Goal: Task Accomplishment & Management: Manage account settings

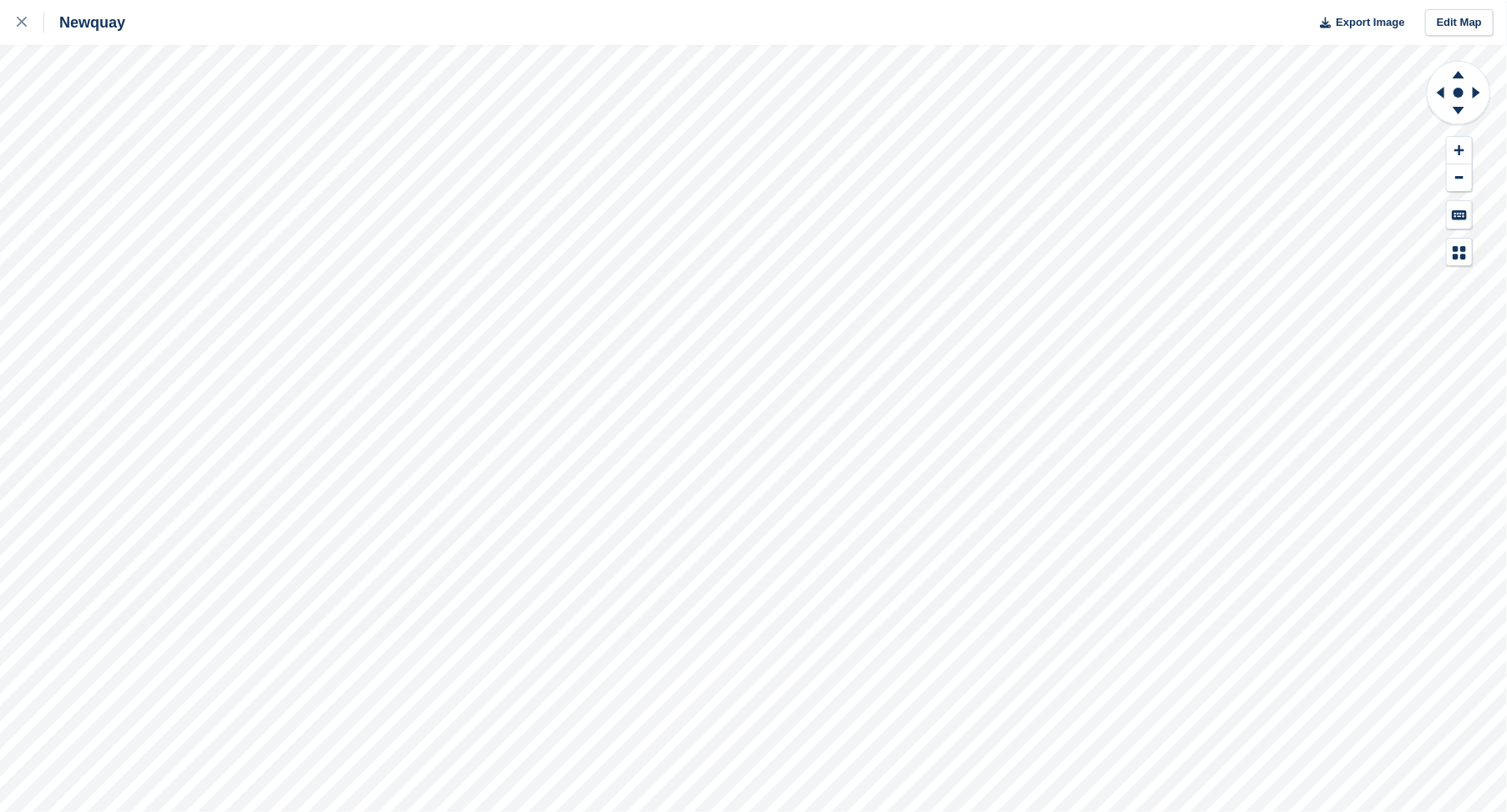
click at [623, 34] on div "Newquay Export Image Edit Map" at bounding box center [753, 406] width 1507 height 812
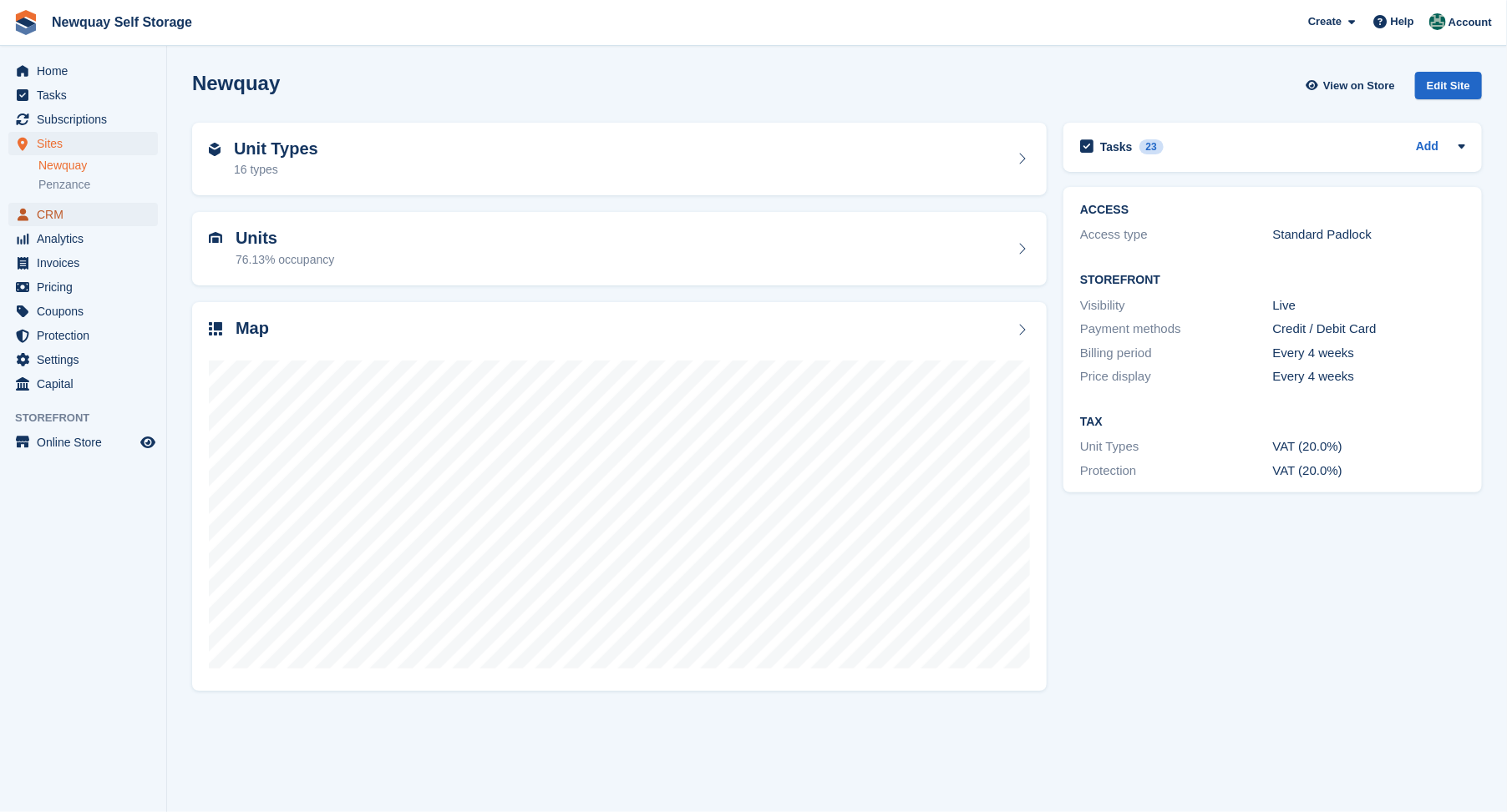
click at [48, 215] on span "CRM" at bounding box center [87, 214] width 100 height 24
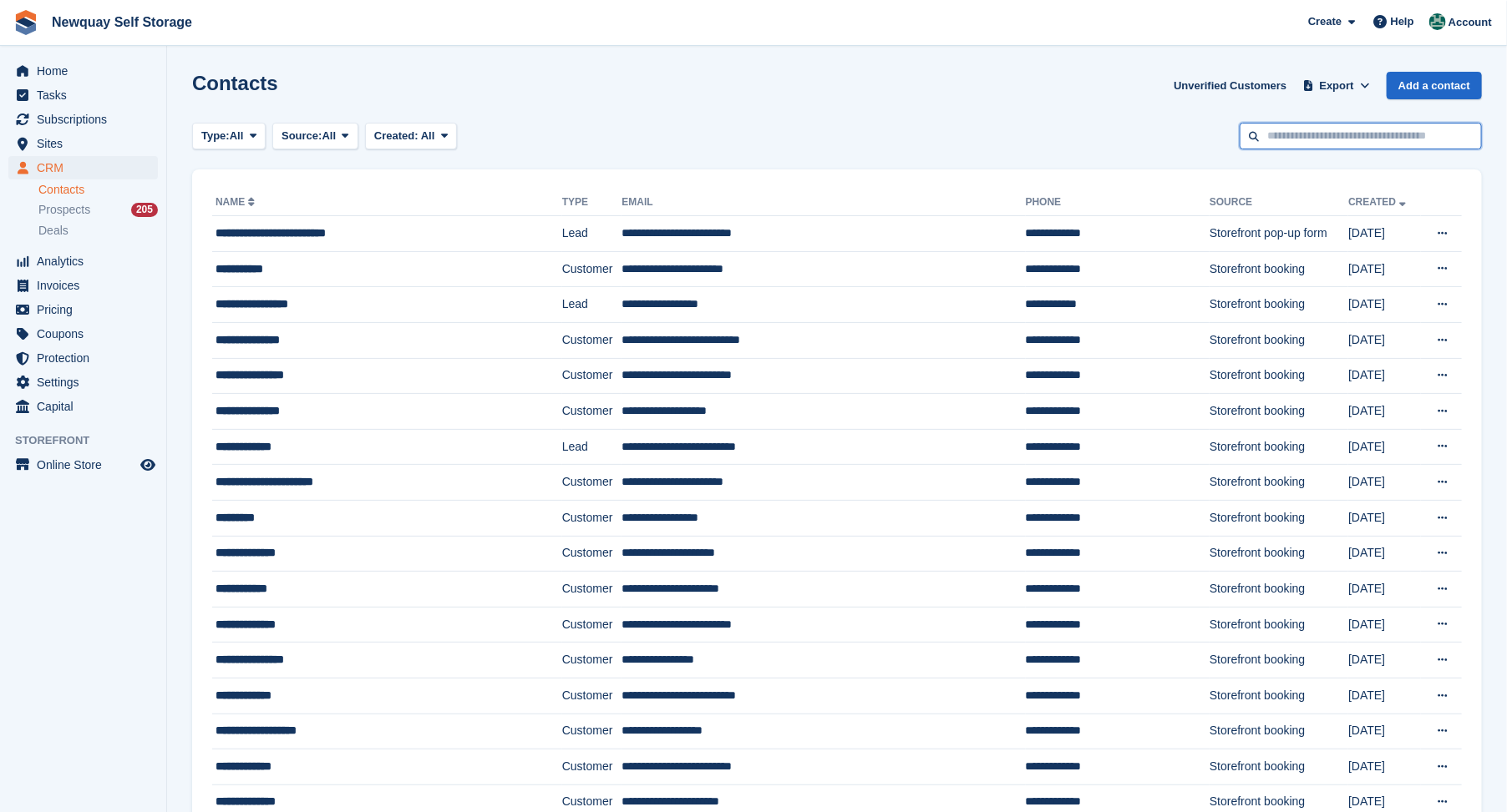
click at [1324, 142] on input "text" at bounding box center [1361, 136] width 243 height 28
type input "****"
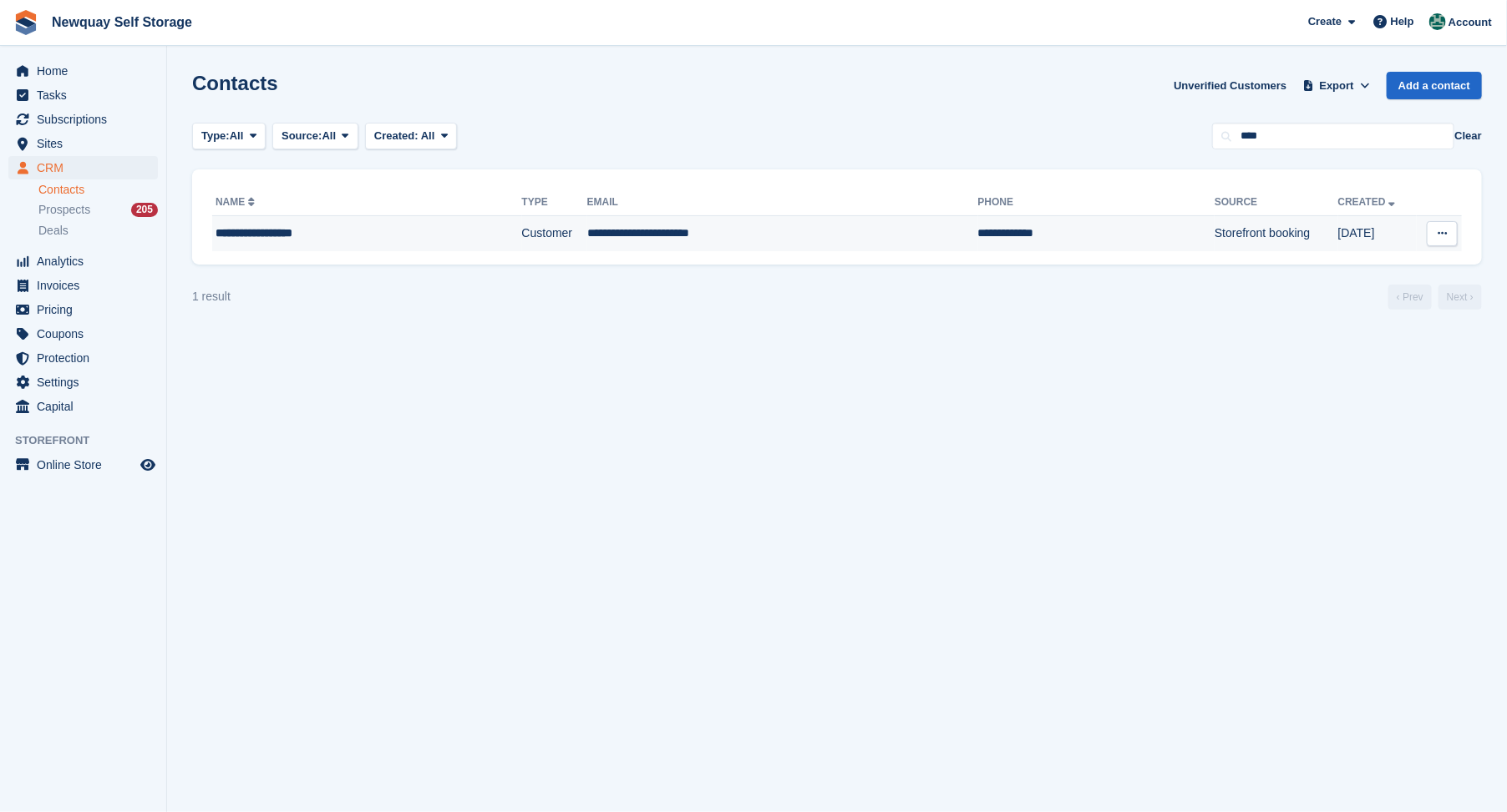
click at [282, 229] on div "**********" at bounding box center [333, 233] width 237 height 18
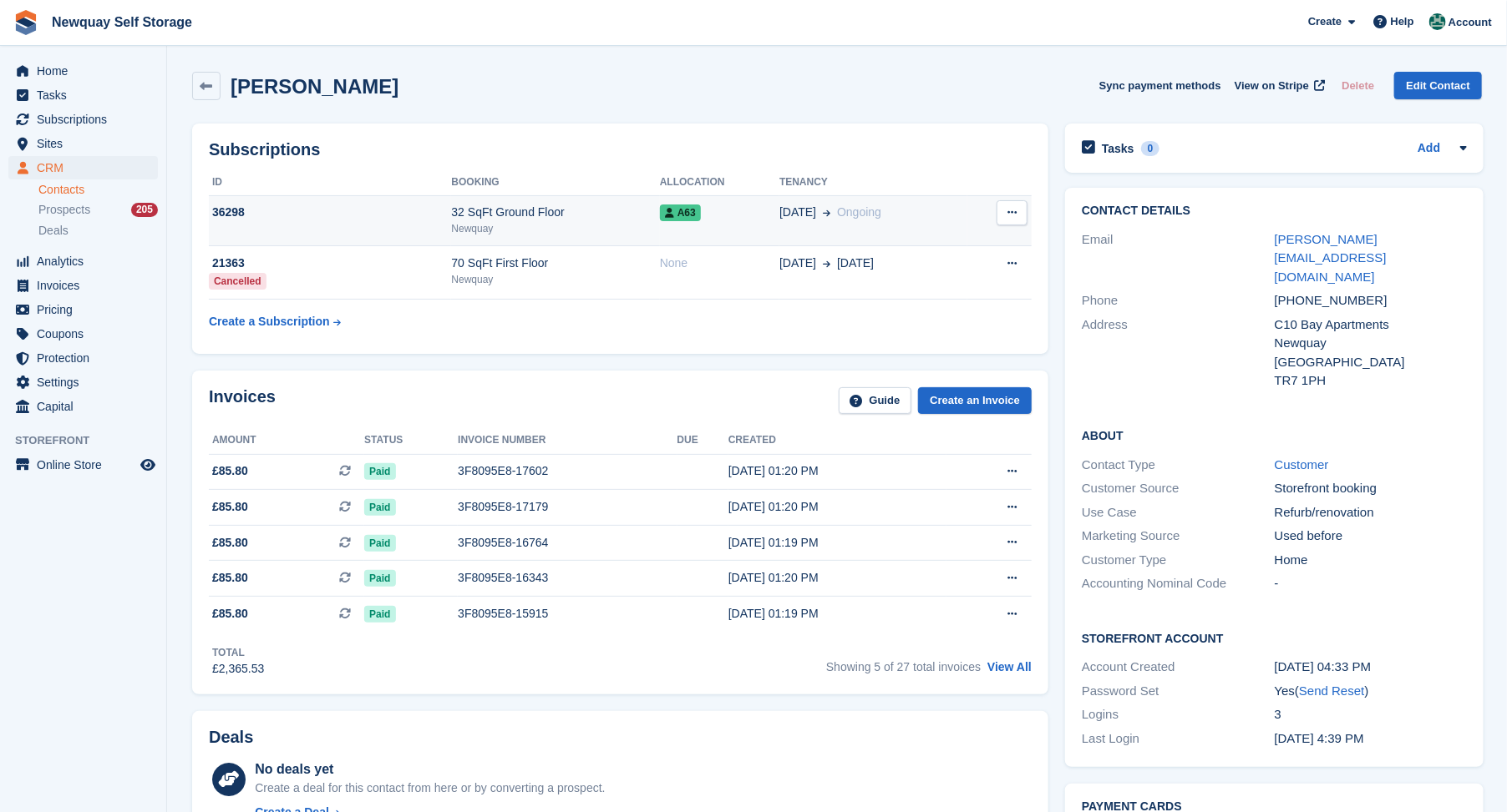
click at [232, 213] on div "36298" at bounding box center [330, 212] width 243 height 18
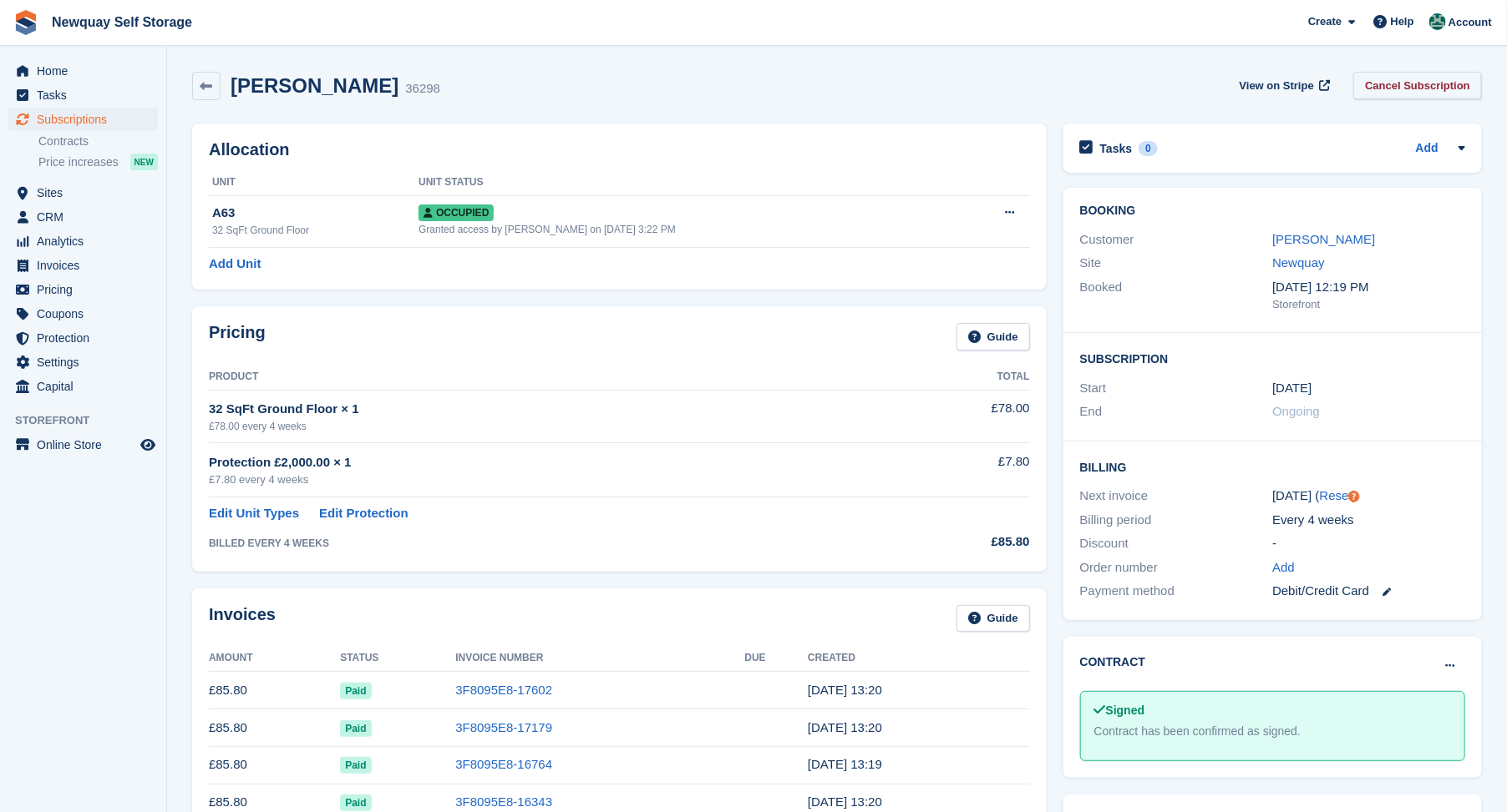
click at [1450, 83] on link "Cancel Subscription" at bounding box center [1418, 86] width 129 height 28
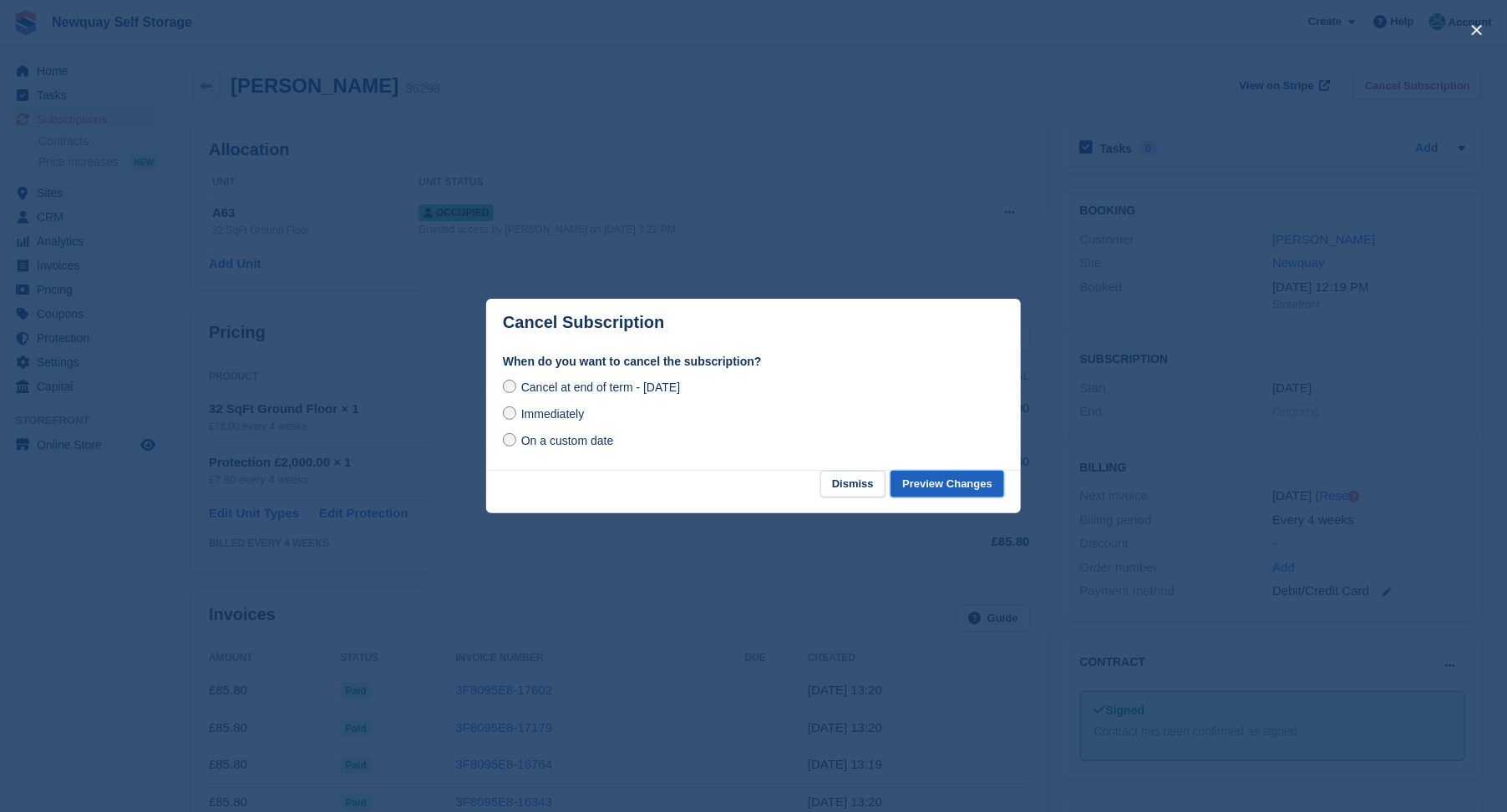
click at [953, 486] on button "Preview Changes" at bounding box center [947, 485] width 114 height 28
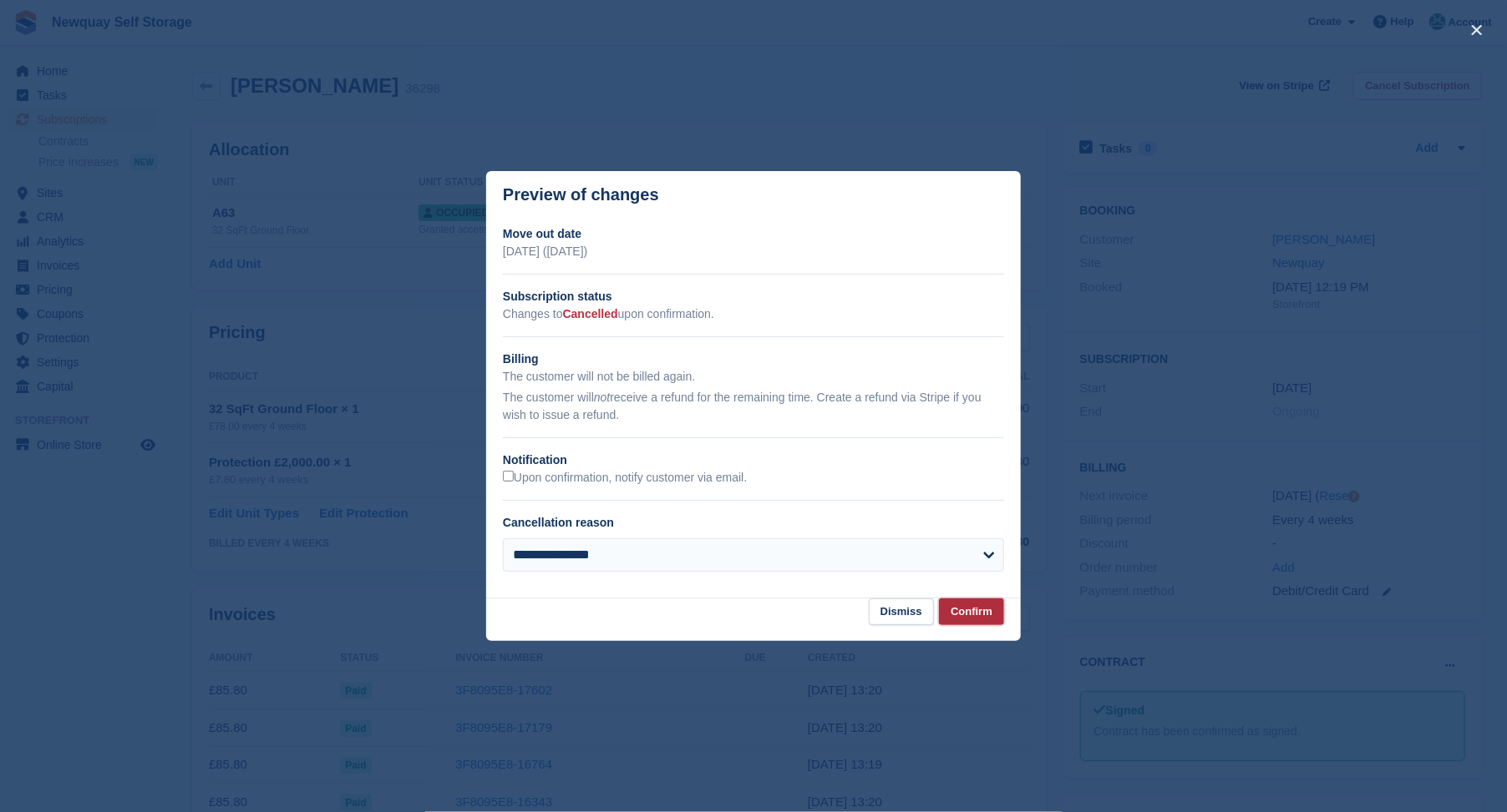
click at [968, 611] on button "Confirm" at bounding box center [971, 612] width 65 height 28
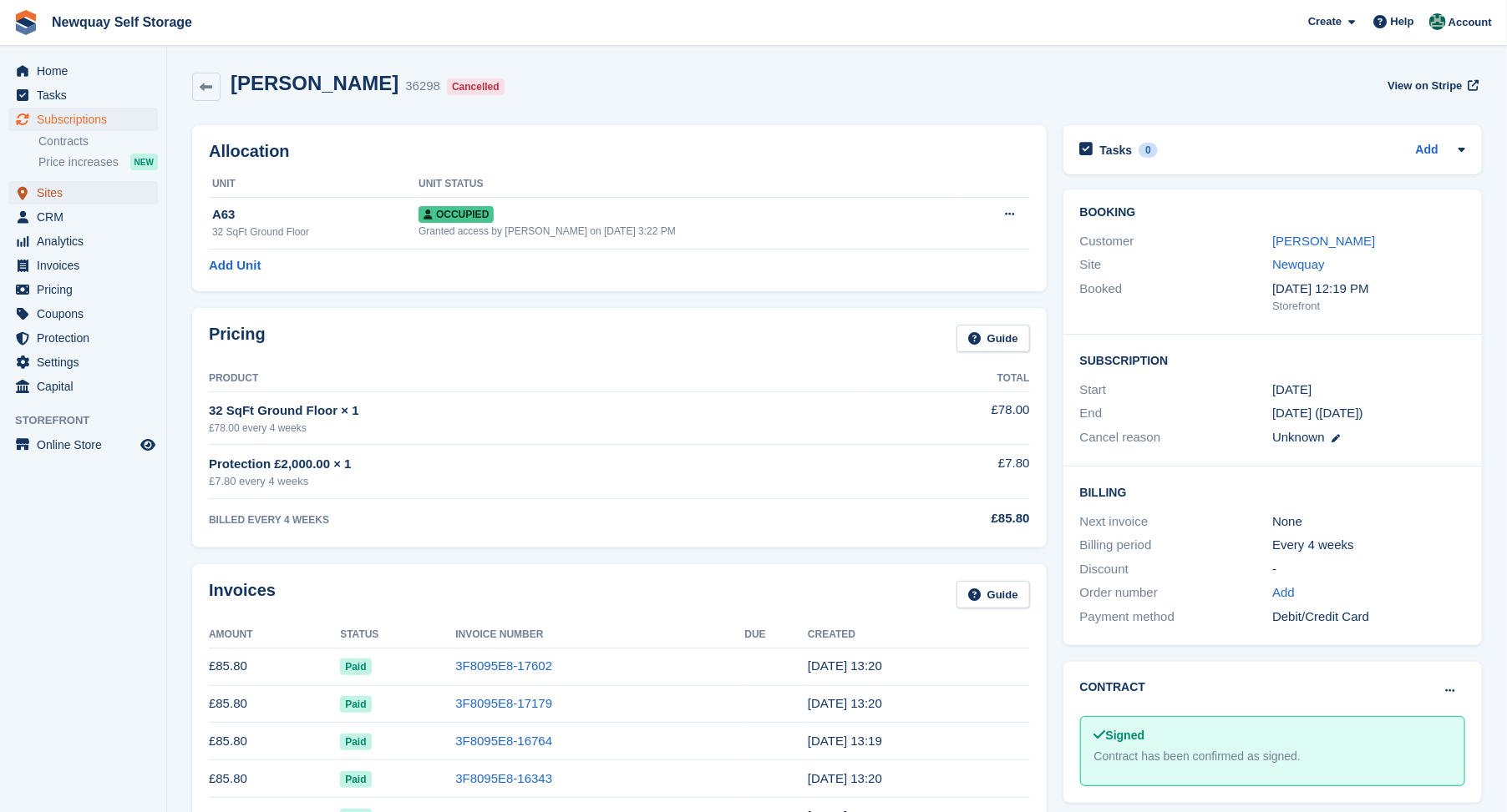
click at [45, 192] on span "Sites" at bounding box center [87, 193] width 100 height 24
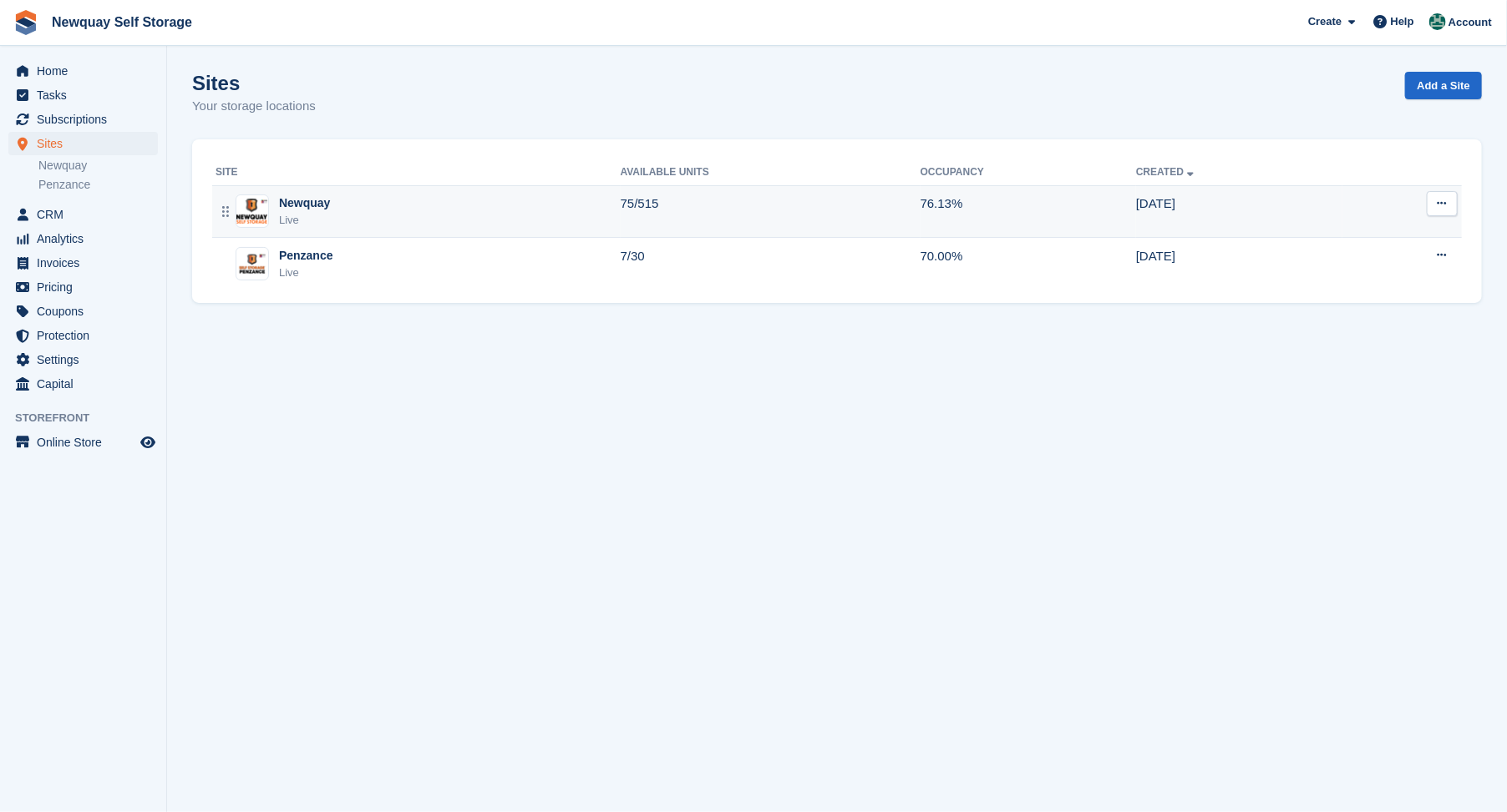
click at [303, 201] on div "Newquay" at bounding box center [304, 203] width 51 height 18
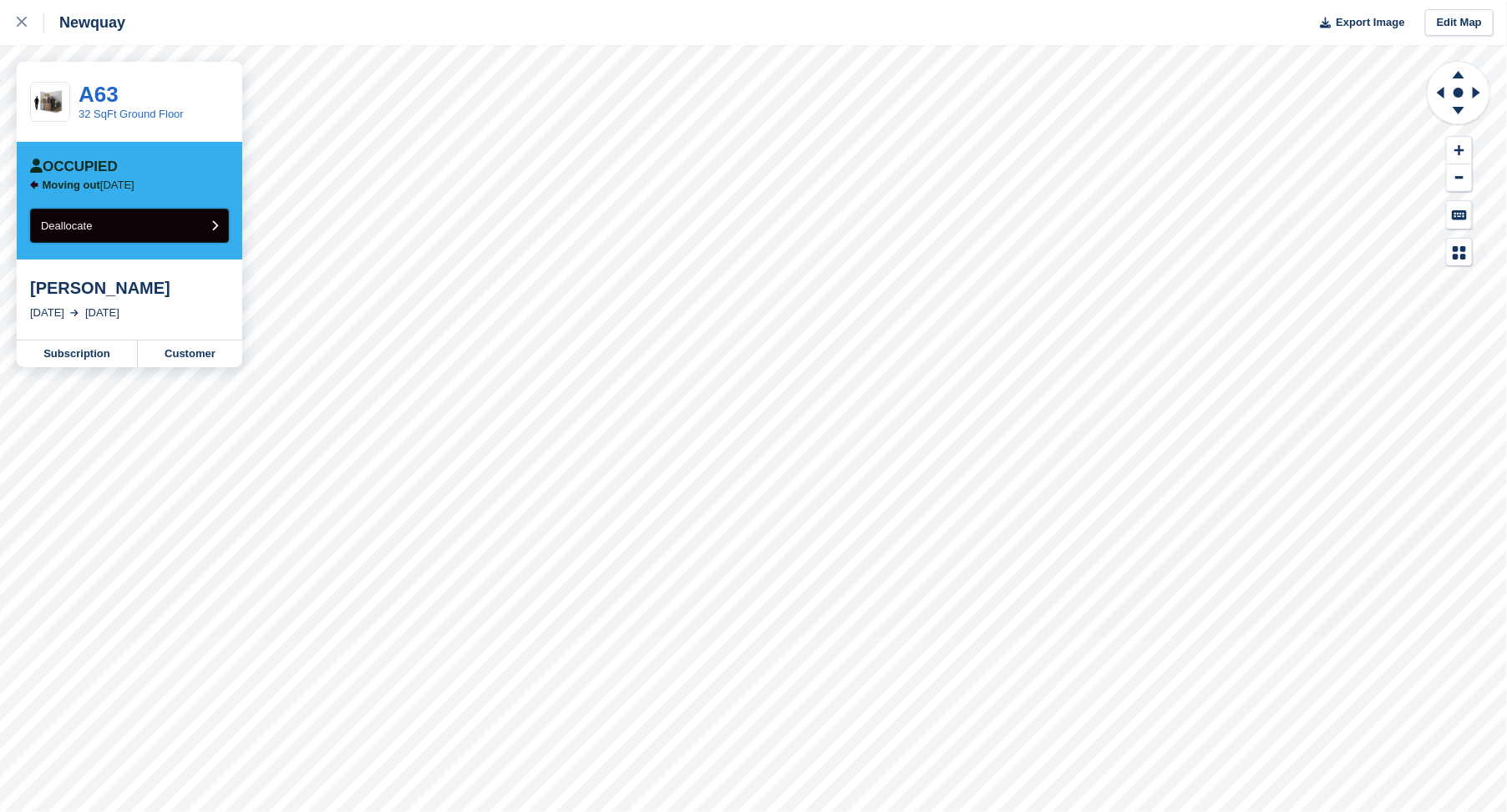
click at [90, 220] on span "Deallocate" at bounding box center [66, 225] width 51 height 13
click at [77, 220] on span "Deallocate" at bounding box center [66, 225] width 51 height 13
